Goal: Transaction & Acquisition: Purchase product/service

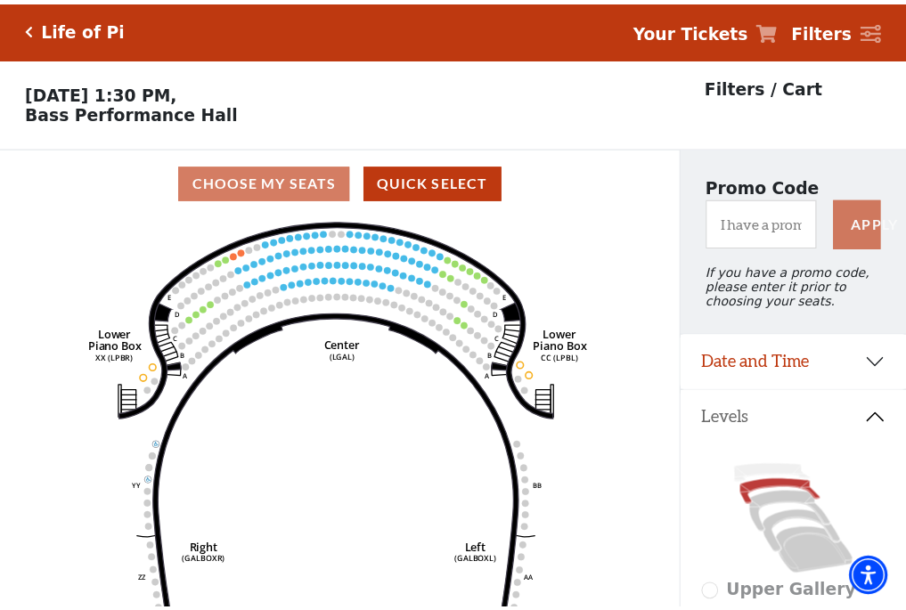
scroll to position [83, 0]
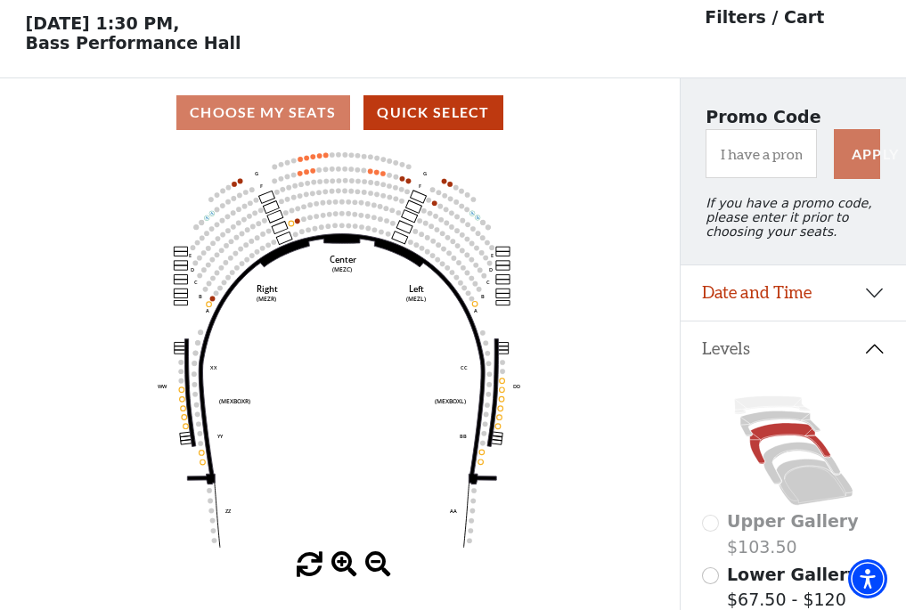
scroll to position [83, 0]
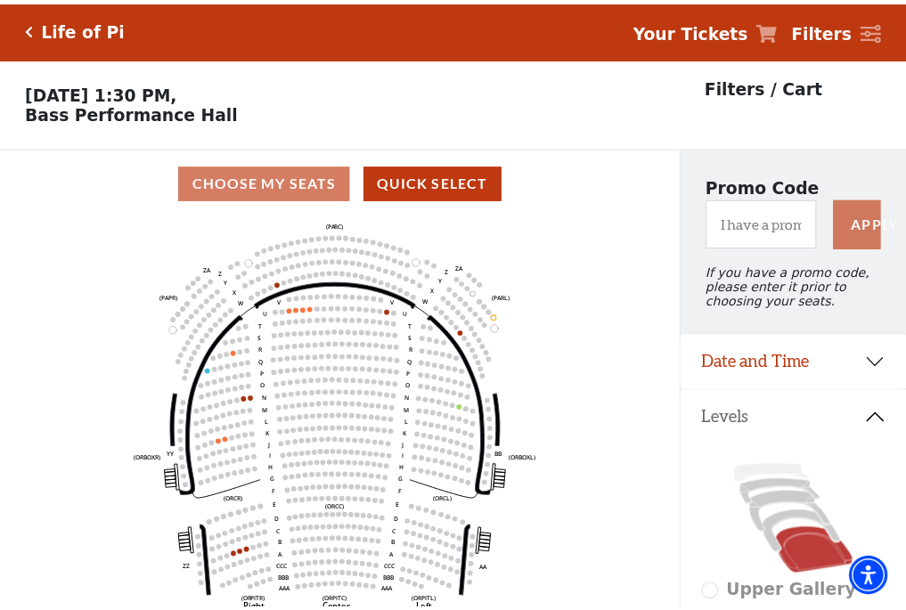
scroll to position [83, 0]
